Goal: Task Accomplishment & Management: Use online tool/utility

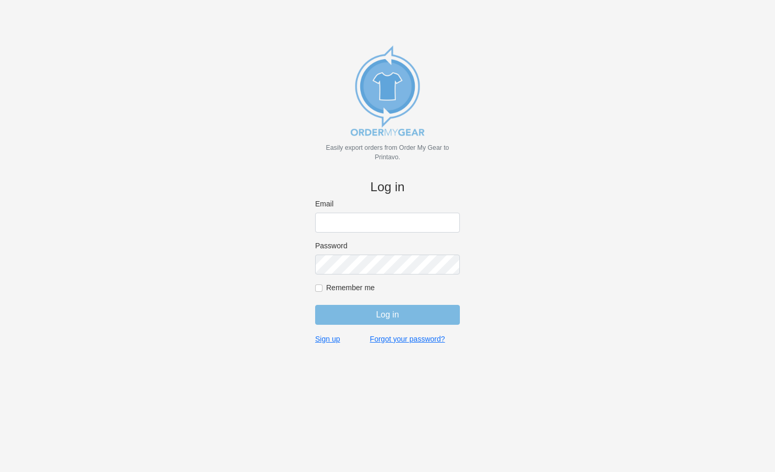
type input "[EMAIL_ADDRESS][DOMAIN_NAME]"
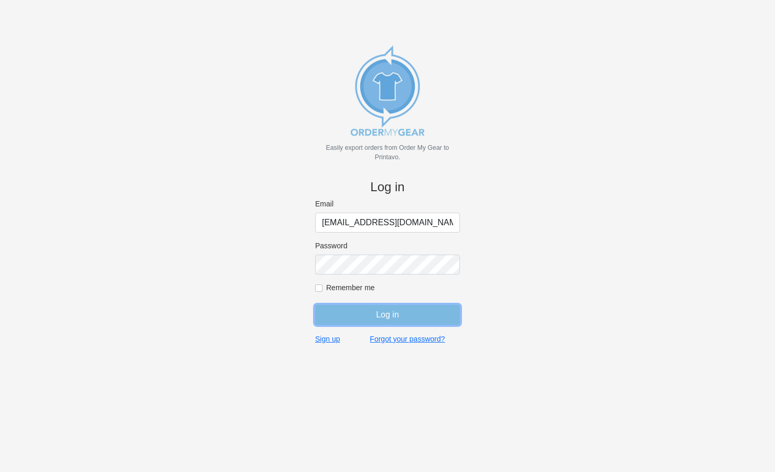
click at [383, 318] on input "Log in" at bounding box center [387, 315] width 145 height 20
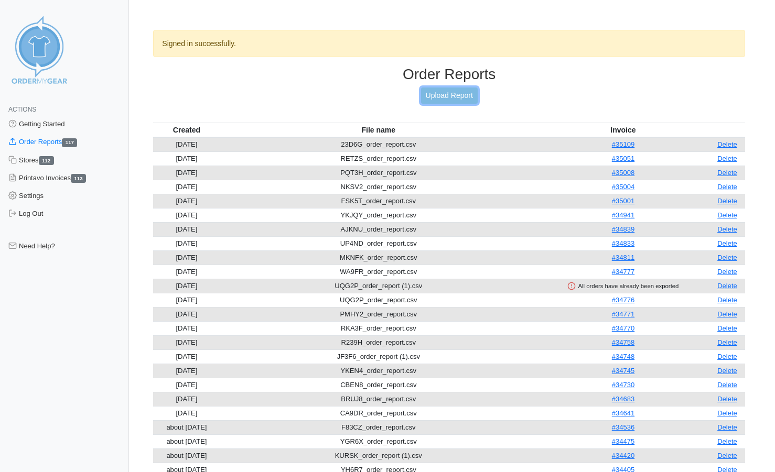
click at [446, 93] on link "Upload Report" at bounding box center [449, 96] width 57 height 16
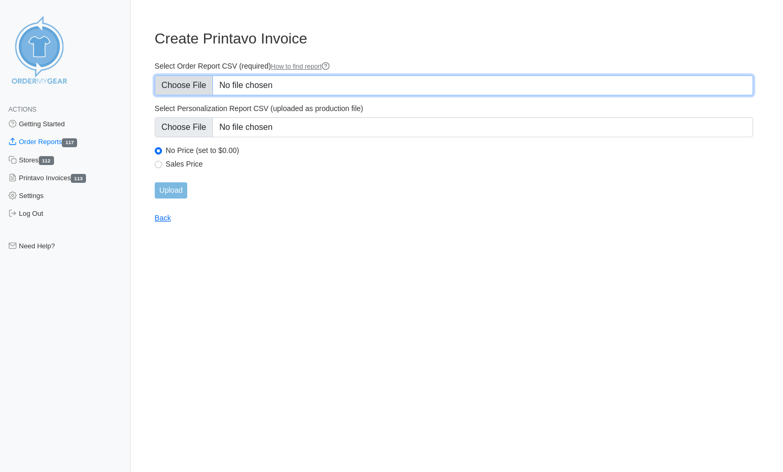
click at [185, 87] on input "Select Order Report CSV (required) How to find report" at bounding box center [454, 85] width 598 height 20
type input "C:\fakepath\ER25S_order_report.csv"
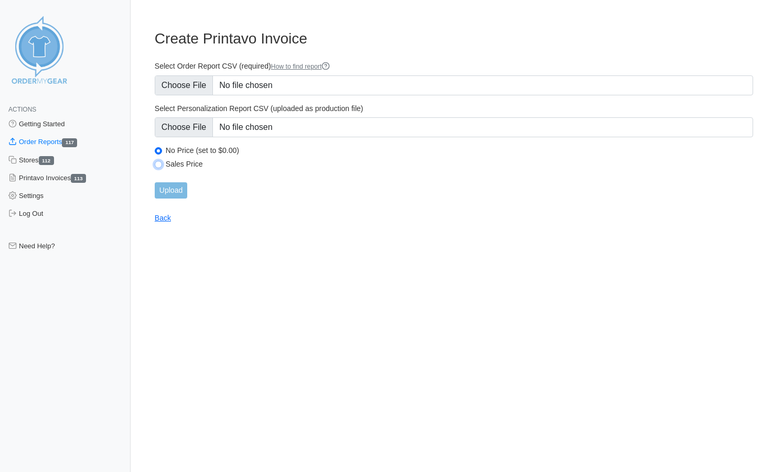
click at [156, 164] on input "Sales Price" at bounding box center [158, 164] width 7 height 7
radio input "true"
click at [167, 188] on input "Upload" at bounding box center [171, 190] width 33 height 16
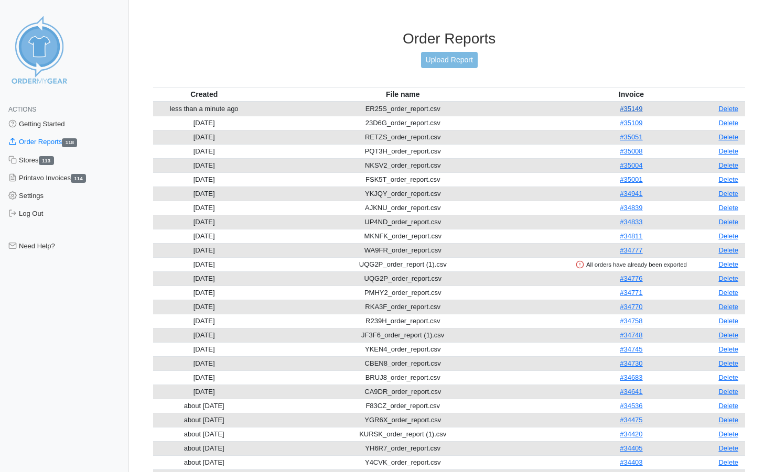
click at [637, 110] on link "#35149" at bounding box center [631, 109] width 23 height 8
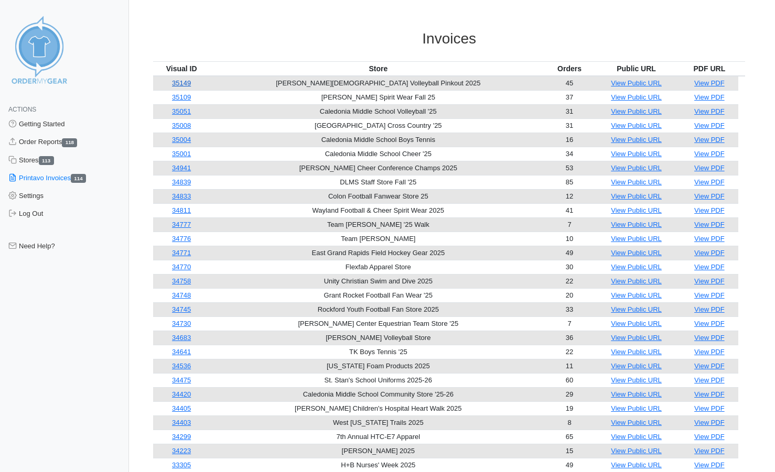
click at [185, 83] on link "35149" at bounding box center [181, 83] width 19 height 8
